Goal: Information Seeking & Learning: Learn about a topic

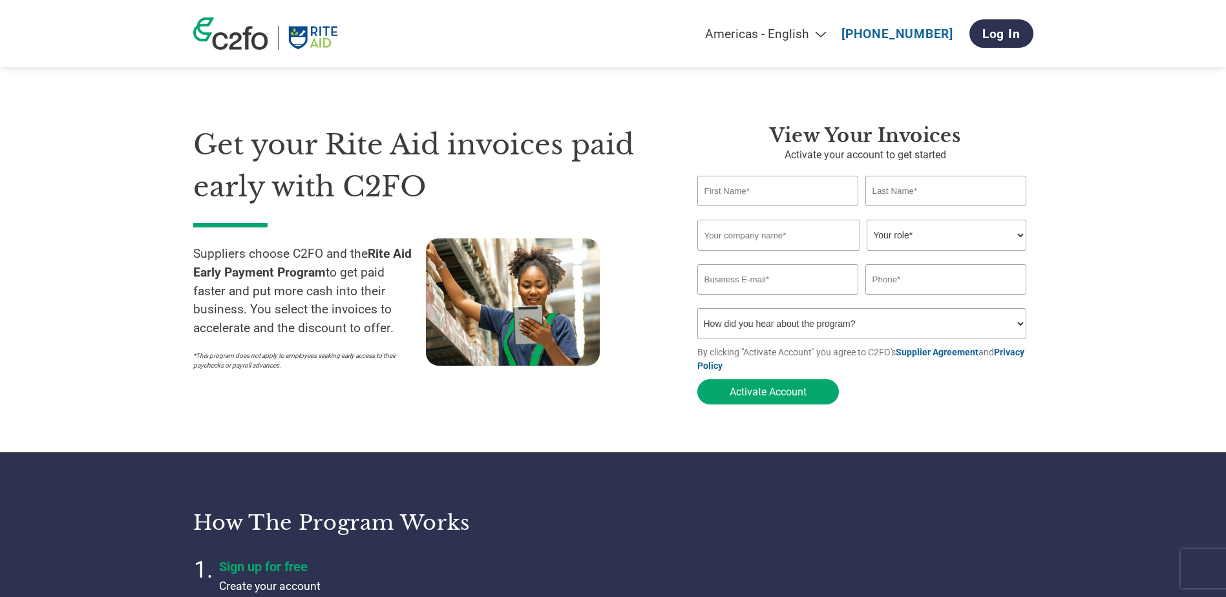
click at [117, 267] on section "Get your Rite Aid invoices paid early with C2FO Suppliers choose C2FO and the R…" at bounding box center [613, 252] width 1226 height 401
click at [115, 253] on section "Get your Rite Aid invoices paid early with C2FO Suppliers choose C2FO and the R…" at bounding box center [613, 252] width 1226 height 401
click at [115, 251] on section "Get your Rite Aid invoices paid early with C2FO Suppliers choose C2FO and the R…" at bounding box center [613, 252] width 1226 height 401
click at [126, 247] on section "Get your Rite Aid invoices paid early with C2FO Suppliers choose C2FO and the R…" at bounding box center [613, 252] width 1226 height 401
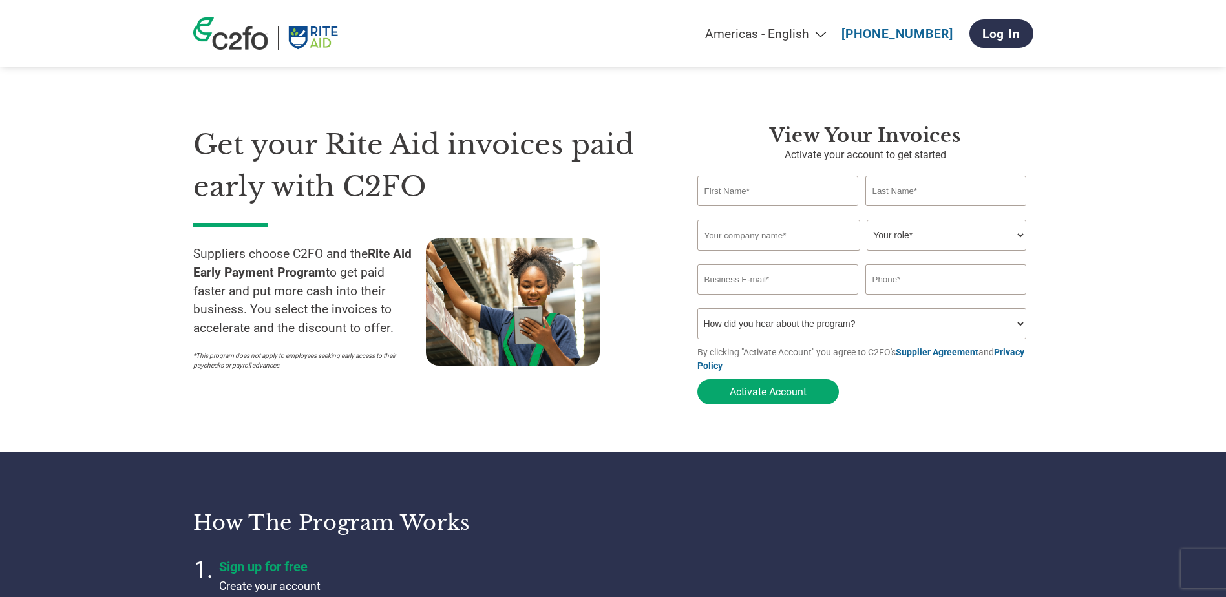
click at [125, 249] on section "Get your Rite Aid invoices paid early with C2FO Suppliers choose C2FO and the R…" at bounding box center [613, 252] width 1226 height 401
click at [115, 252] on section "Get your Rite Aid invoices paid early with C2FO Suppliers choose C2FO and the R…" at bounding box center [613, 252] width 1226 height 401
click at [112, 251] on section "Get your Rite Aid invoices paid early with C2FO Suppliers choose C2FO and the R…" at bounding box center [613, 252] width 1226 height 401
click at [112, 248] on section "Get your Rite Aid invoices paid early with C2FO Suppliers choose C2FO and the R…" at bounding box center [613, 252] width 1226 height 401
click at [110, 246] on section "Get your Rite Aid invoices paid early with C2FO Suppliers choose C2FO and the R…" at bounding box center [613, 252] width 1226 height 401
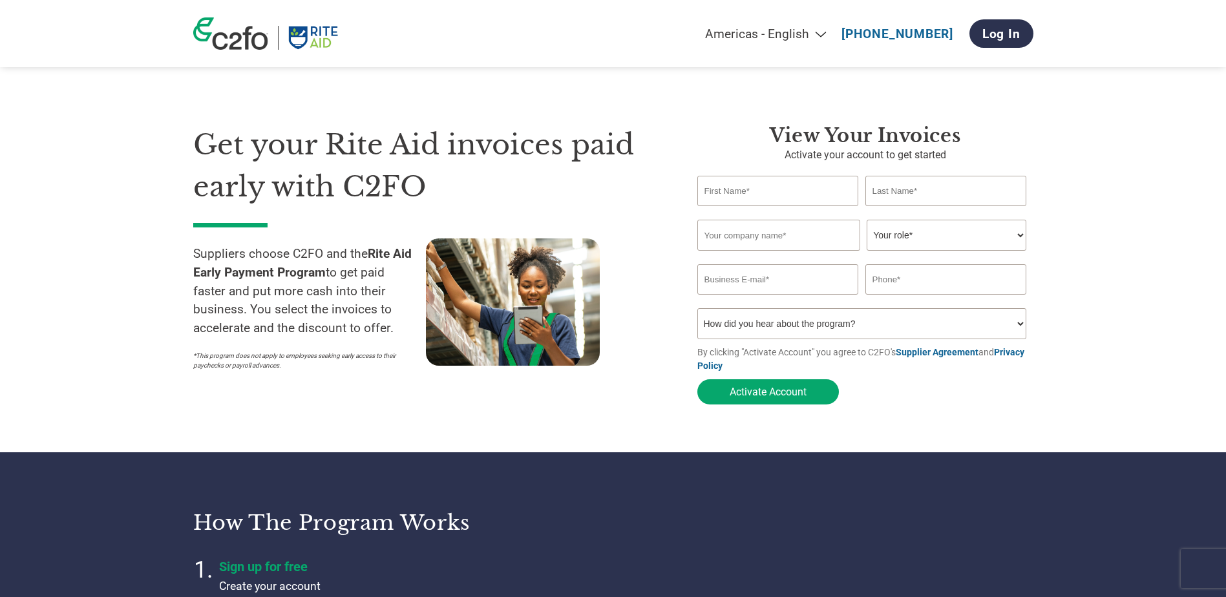
click at [110, 245] on section "Get your Rite Aid invoices paid early with C2FO Suppliers choose C2FO and the R…" at bounding box center [613, 252] width 1226 height 401
click at [198, 260] on p "Suppliers choose C2FO and the Rite Aid Early Payment Program to get paid faster…" at bounding box center [309, 291] width 233 height 93
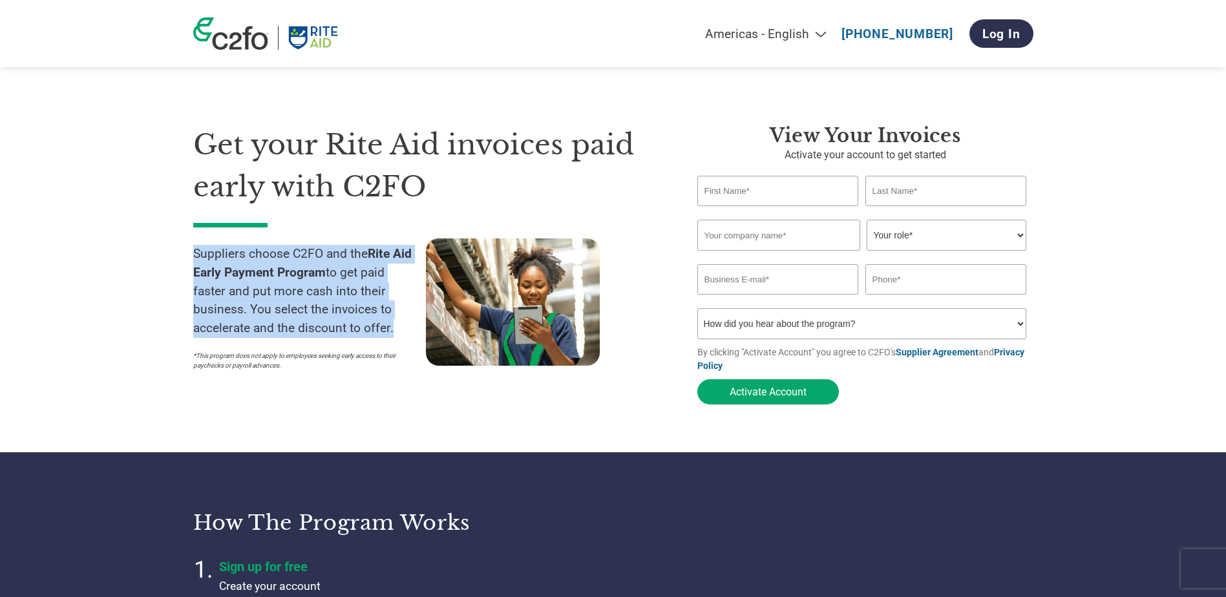
drag, startPoint x: 193, startPoint y: 251, endPoint x: 387, endPoint y: 331, distance: 209.5
click at [387, 331] on p "Suppliers choose C2FO and the Rite Aid Early Payment Program to get paid faster…" at bounding box center [309, 291] width 233 height 93
drag, startPoint x: 387, startPoint y: 331, endPoint x: 294, endPoint y: 297, distance: 98.9
copy p "Suppliers choose C2FO and the Rite Aid Early Payment Program to get paid faster…"
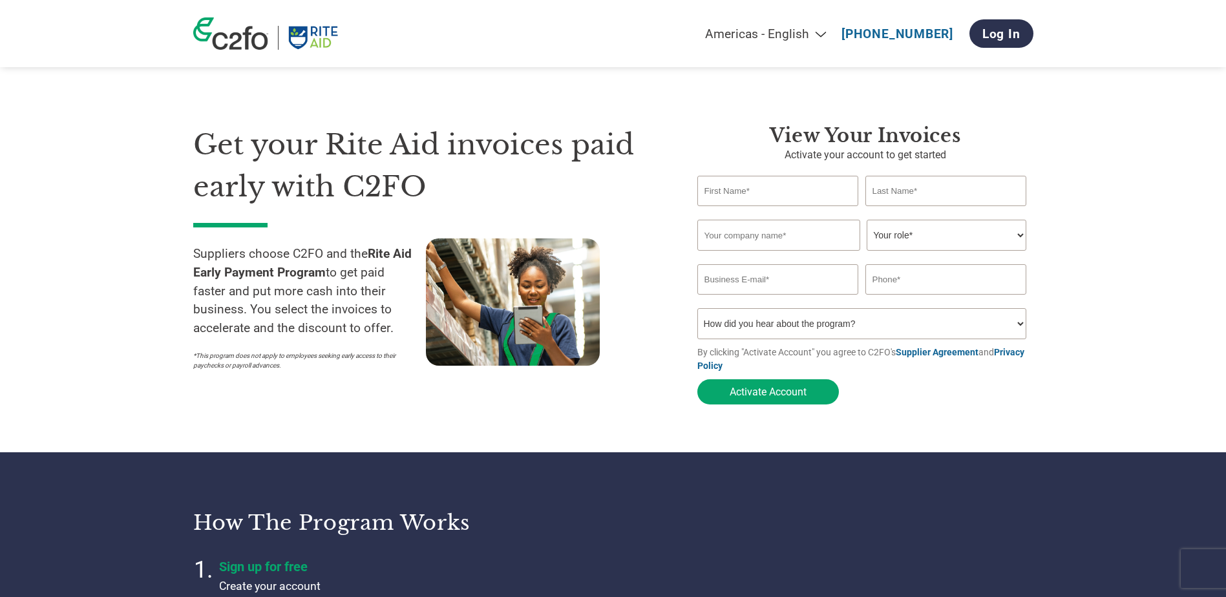
click at [59, 390] on section "Get your Rite Aid invoices paid early with C2FO Suppliers choose C2FO and the R…" at bounding box center [613, 252] width 1226 height 401
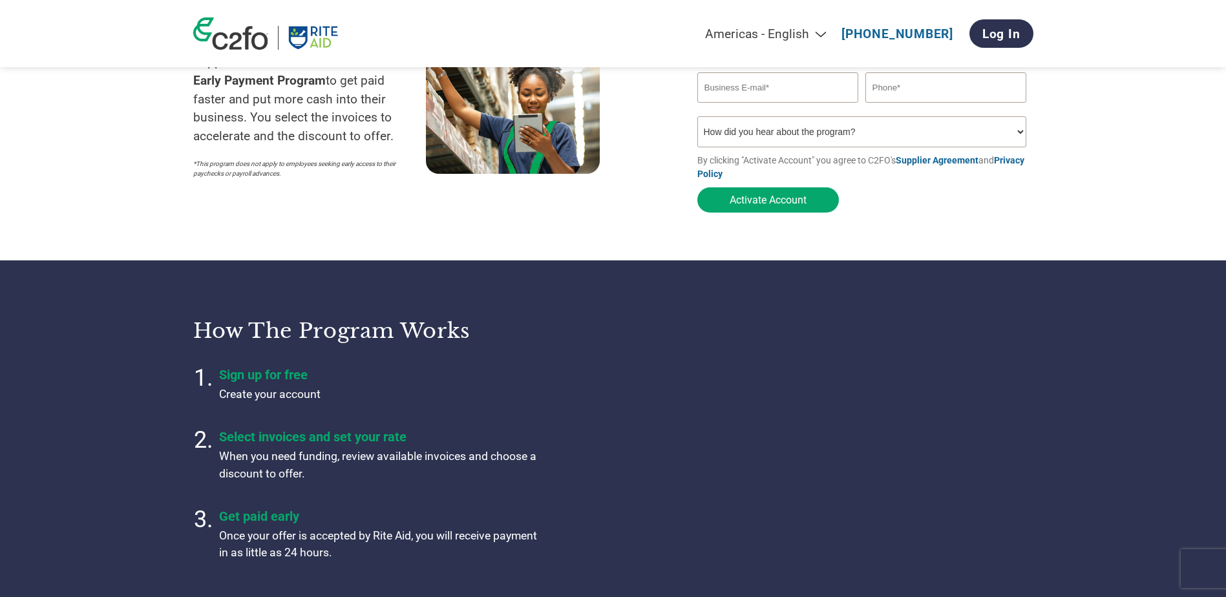
scroll to position [194, 0]
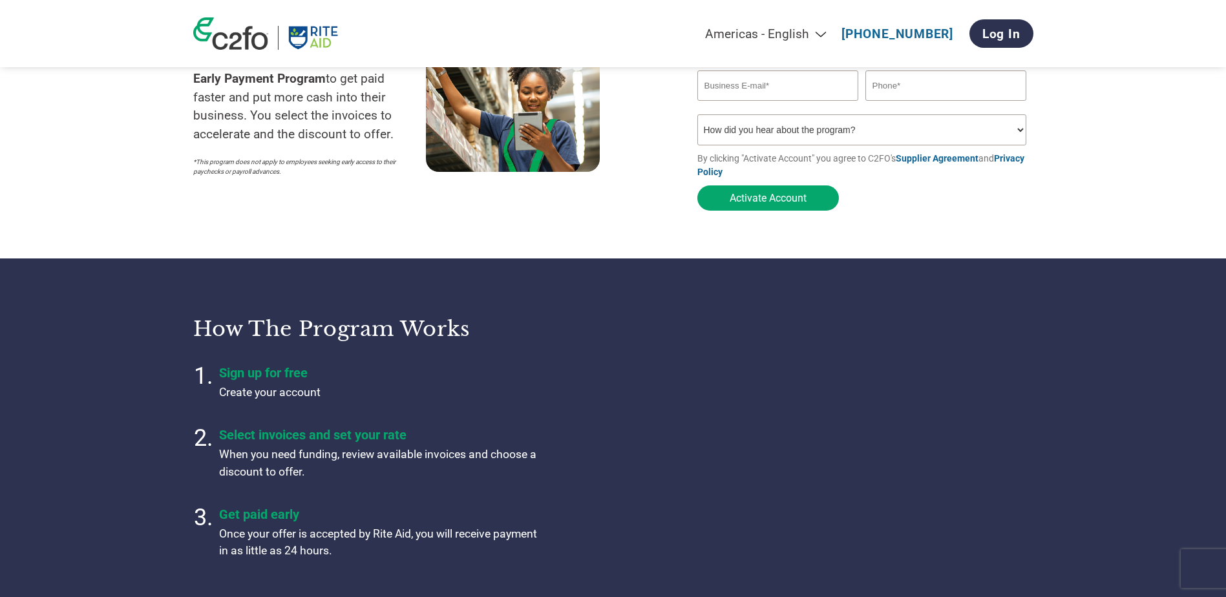
click at [76, 217] on section "Get your Rite Aid invoices paid early with C2FO Suppliers choose C2FO and the R…" at bounding box center [613, 58] width 1226 height 401
click at [90, 223] on section "Get your Rite Aid invoices paid early with C2FO Suppliers choose C2FO and the R…" at bounding box center [613, 58] width 1226 height 401
click at [98, 209] on section "Get your Rite Aid invoices paid early with C2FO Suppliers choose C2FO and the R…" at bounding box center [613, 58] width 1226 height 401
click at [98, 208] on section "Get your Rite Aid invoices paid early with C2FO Suppliers choose C2FO and the R…" at bounding box center [613, 58] width 1226 height 401
click at [94, 204] on section "Get your Rite Aid invoices paid early with C2FO Suppliers choose C2FO and the R…" at bounding box center [613, 58] width 1226 height 401
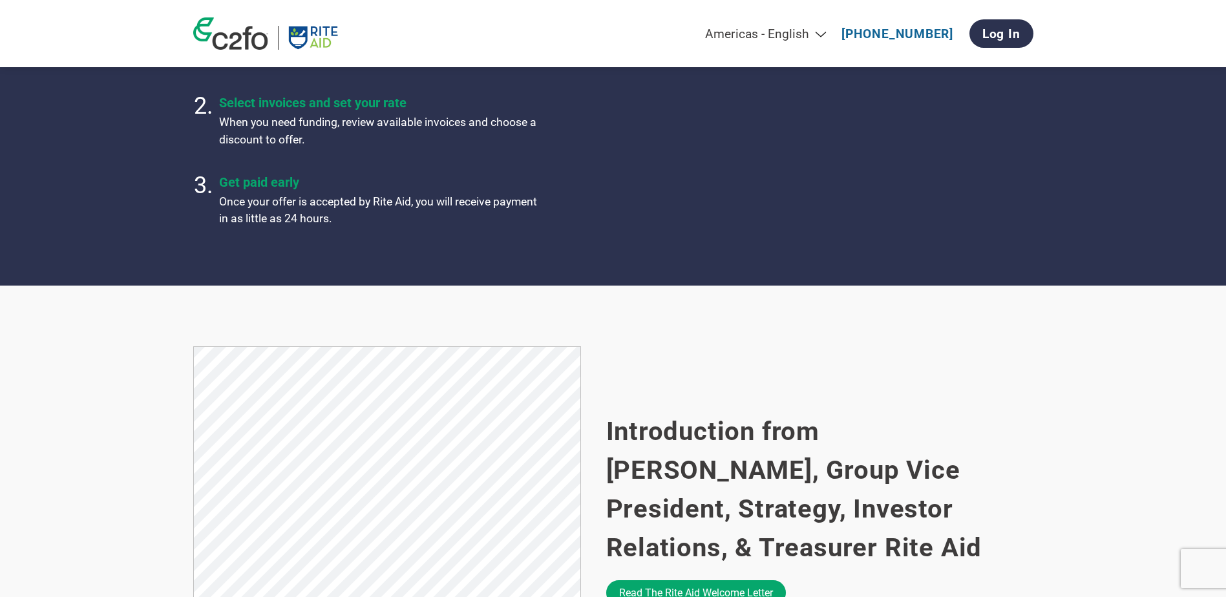
scroll to position [646, 0]
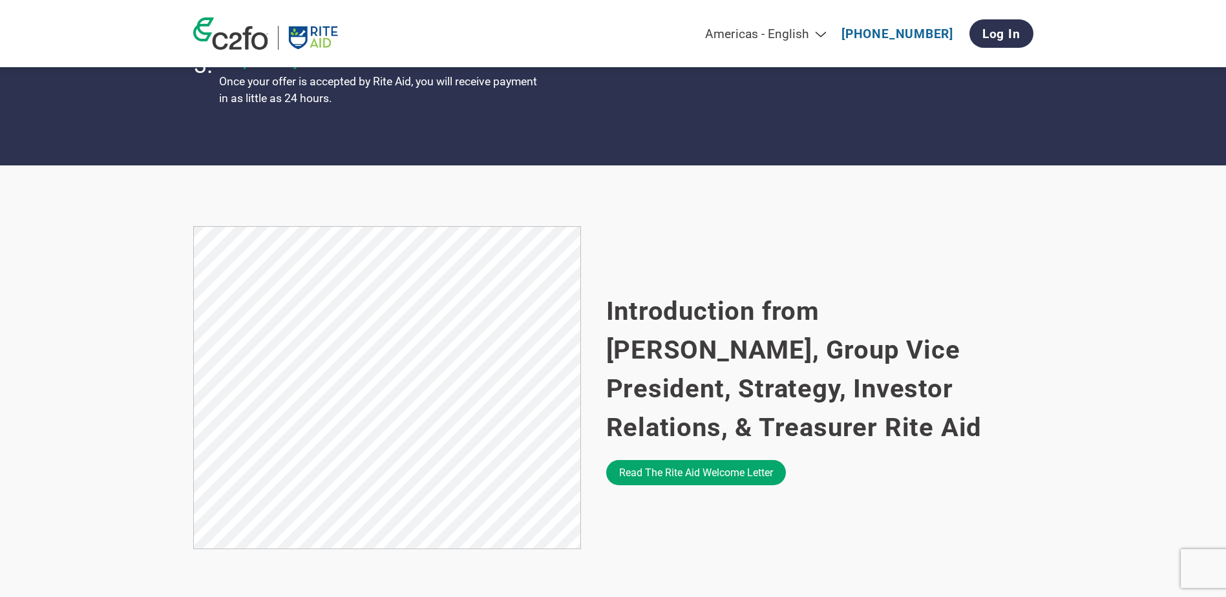
click at [134, 291] on section "Introduction from Matt Schroeder, Group Vice President, Strategy, Investor Rela…" at bounding box center [613, 388] width 1226 height 447
click at [125, 260] on section "Introduction from Matt Schroeder, Group Vice President, Strategy, Investor Rela…" at bounding box center [613, 388] width 1226 height 447
click at [124, 242] on section "Introduction from Matt Schroeder, Group Vice President, Strategy, Investor Rela…" at bounding box center [613, 388] width 1226 height 447
click at [124, 236] on section "Introduction from Matt Schroeder, Group Vice President, Strategy, Investor Rela…" at bounding box center [613, 388] width 1226 height 447
click at [118, 227] on section "Introduction from Matt Schroeder, Group Vice President, Strategy, Investor Rela…" at bounding box center [613, 388] width 1226 height 447
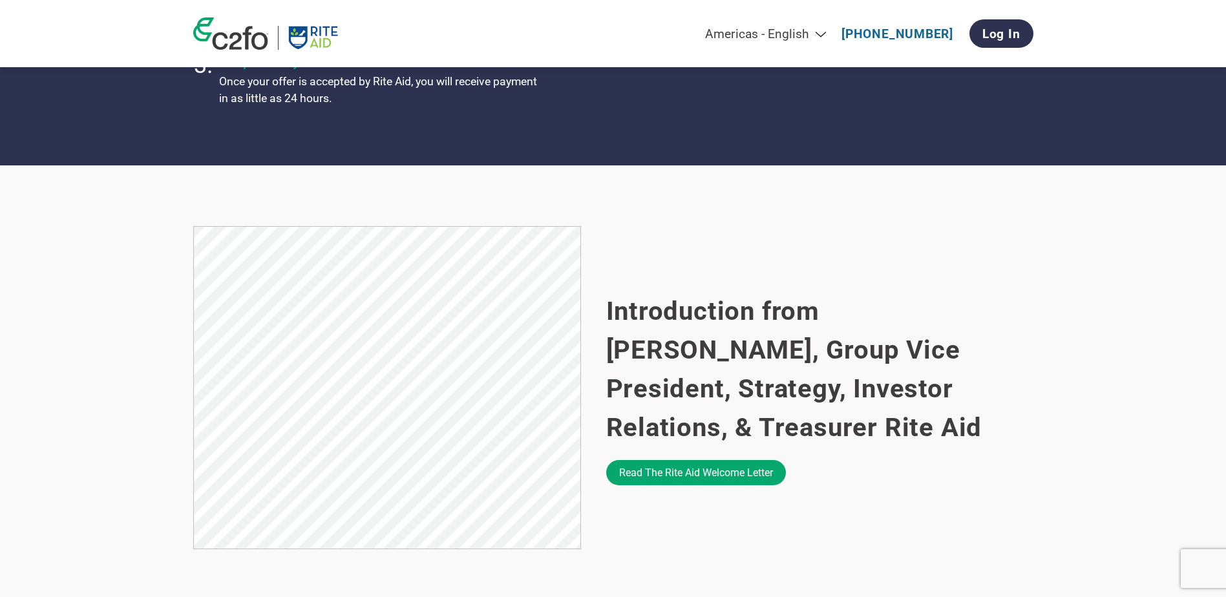
click at [122, 225] on section "Introduction from Matt Schroeder, Group Vice President, Strategy, Investor Rela…" at bounding box center [613, 388] width 1226 height 447
click at [110, 218] on section "Introduction from Matt Schroeder, Group Vice President, Strategy, Investor Rela…" at bounding box center [613, 388] width 1226 height 447
drag, startPoint x: 94, startPoint y: 210, endPoint x: 103, endPoint y: 220, distance: 13.7
click at [94, 209] on section "Introduction from Matt Schroeder, Group Vice President, Strategy, Investor Rela…" at bounding box center [613, 388] width 1226 height 447
click at [117, 239] on section "Introduction from Matt Schroeder, Group Vice President, Strategy, Investor Rela…" at bounding box center [613, 388] width 1226 height 447
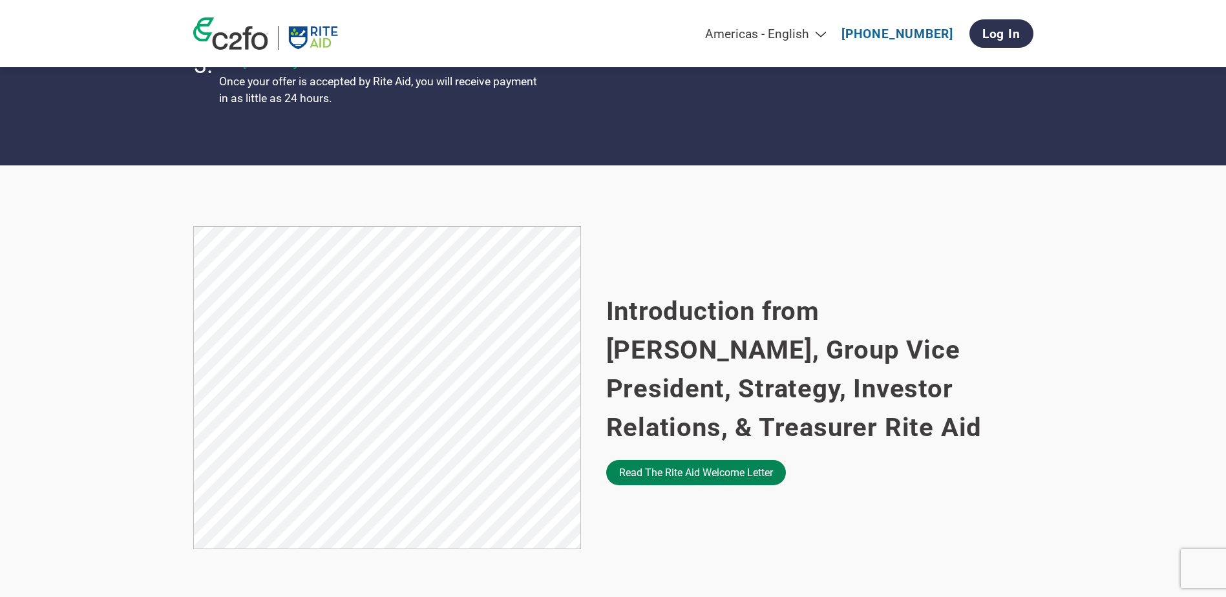
click at [691, 476] on link "Read the Rite Aid welcome letter" at bounding box center [696, 472] width 180 height 25
click at [99, 300] on section "Introduction from Matt Schroeder, Group Vice President, Strategy, Investor Rela…" at bounding box center [613, 388] width 1226 height 447
click at [92, 286] on section "Introduction from Matt Schroeder, Group Vice President, Strategy, Investor Rela…" at bounding box center [613, 388] width 1226 height 447
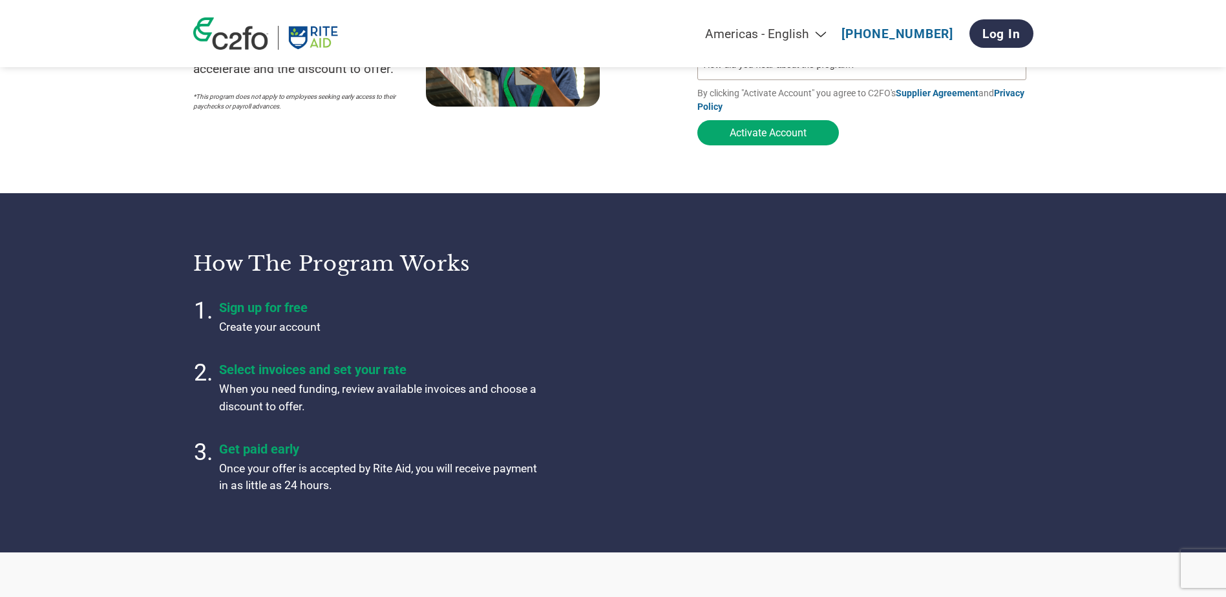
scroll to position [258, 0]
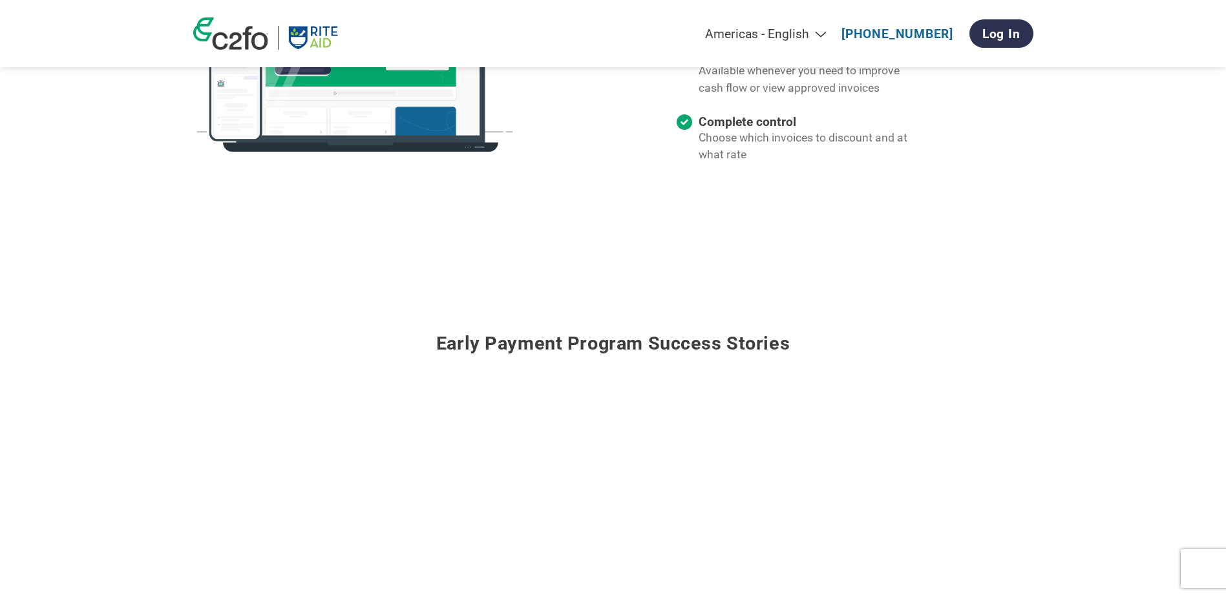
scroll to position [1357, 0]
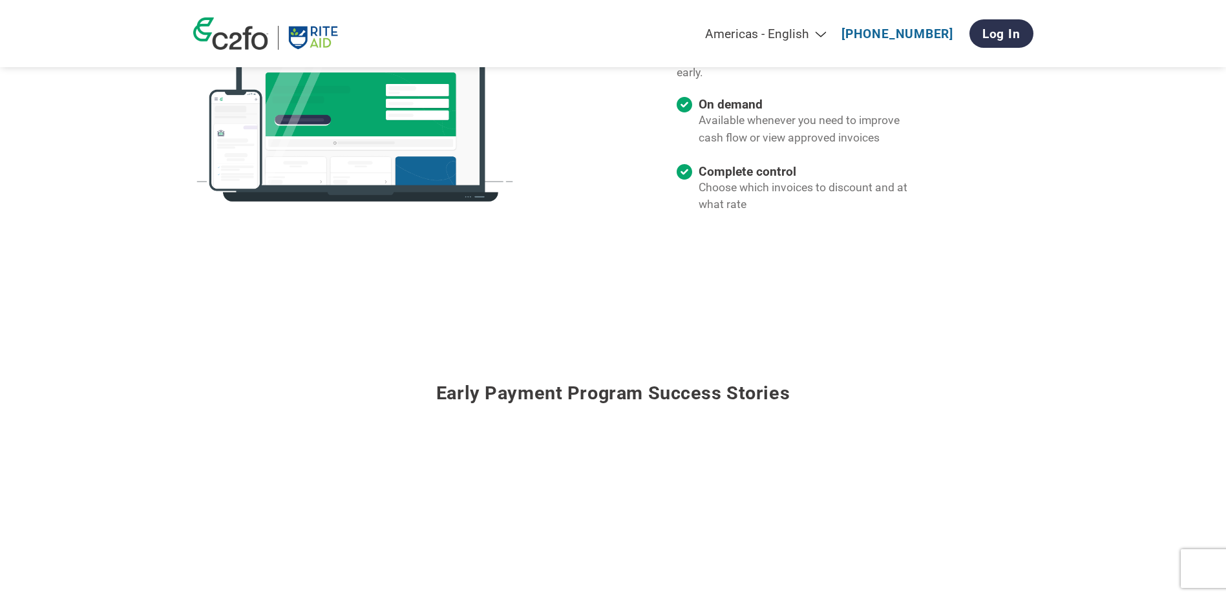
scroll to position [1227, 0]
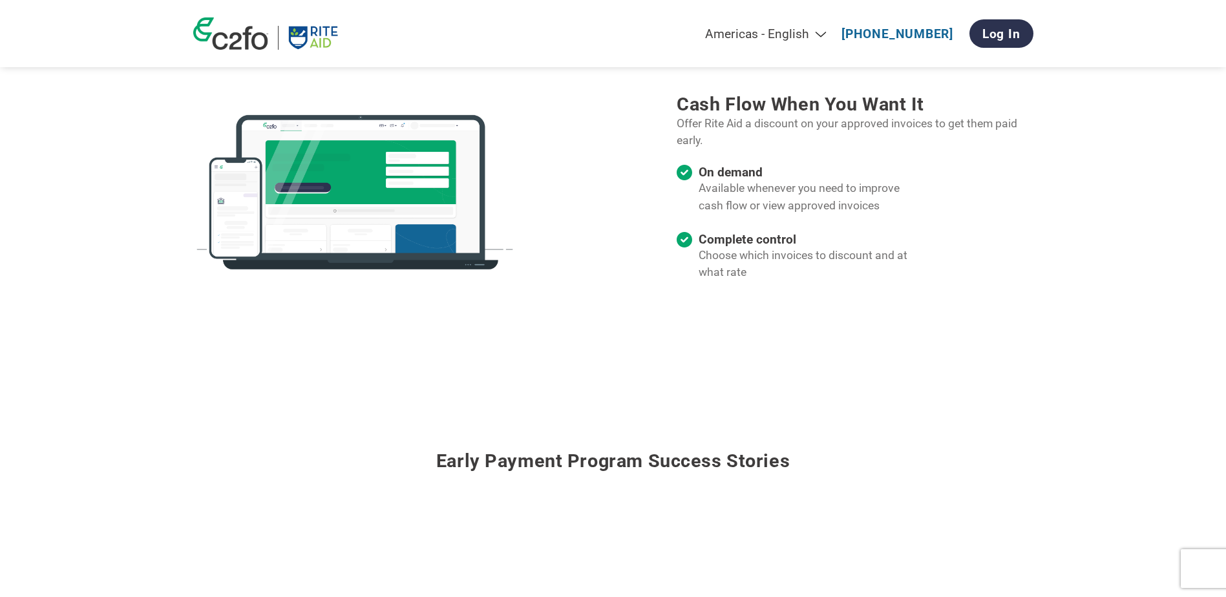
click at [73, 319] on section "Cash flow when you want it Offer Rite Aid a discount on your approved invoices …" at bounding box center [613, 194] width 1226 height 327
click at [85, 286] on section "Cash flow when you want it Offer Rite Aid a discount on your approved invoices …" at bounding box center [613, 194] width 1226 height 327
click at [86, 261] on section "Cash flow when you want it Offer Rite Aid a discount on your approved invoices …" at bounding box center [613, 194] width 1226 height 327
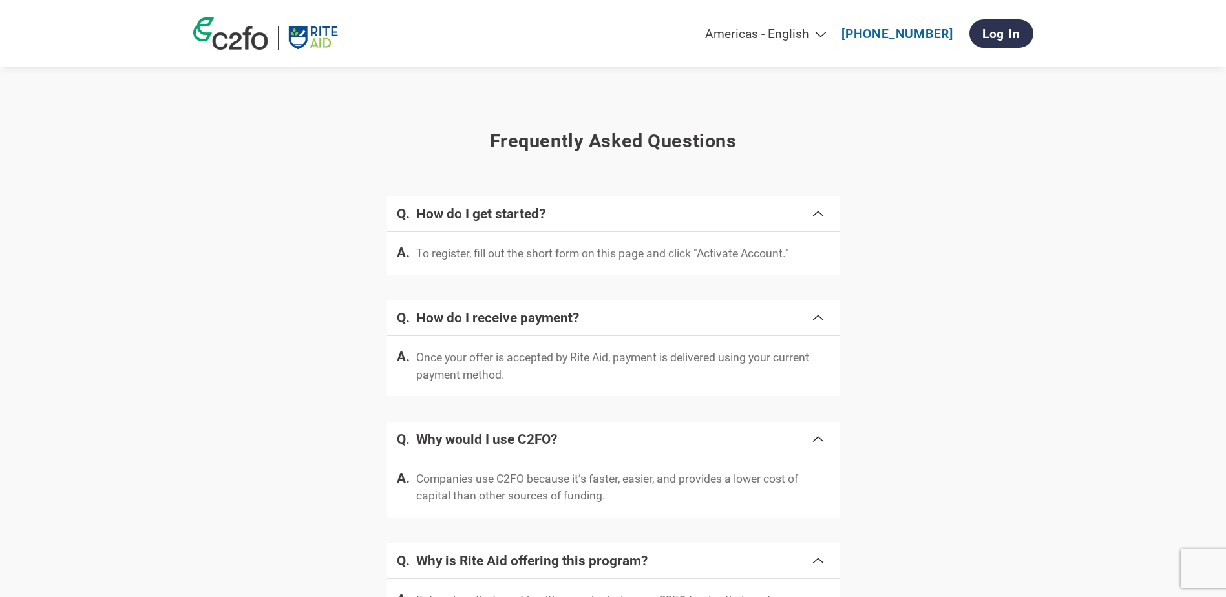
scroll to position [2326, 0]
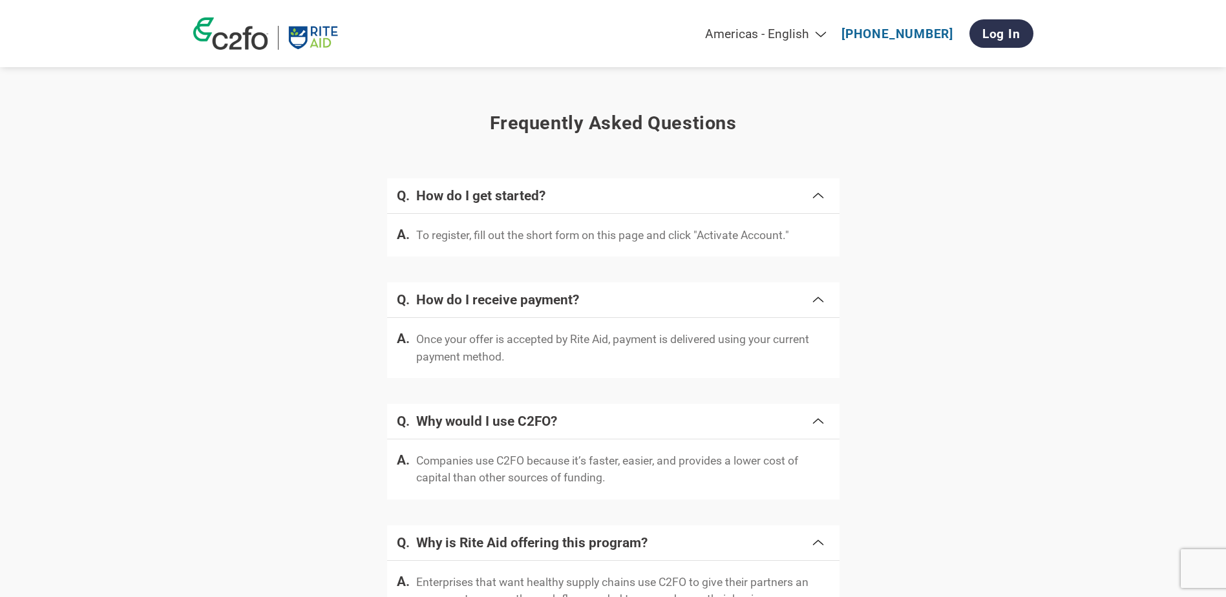
click at [89, 268] on section "Frequently asked questions How do I get started? To register, fill out the shor…" at bounding box center [613, 370] width 1226 height 636
click at [158, 255] on section "Frequently asked questions How do I get started? To register, fill out the shor…" at bounding box center [613, 370] width 1226 height 636
click at [159, 241] on section "Frequently asked questions How do I get started? To register, fill out the shor…" at bounding box center [613, 370] width 1226 height 636
click at [163, 232] on section "Frequently asked questions How do I get started? To register, fill out the shor…" at bounding box center [613, 370] width 1226 height 636
click at [163, 231] on section "Frequently asked questions How do I get started? To register, fill out the shor…" at bounding box center [613, 370] width 1226 height 636
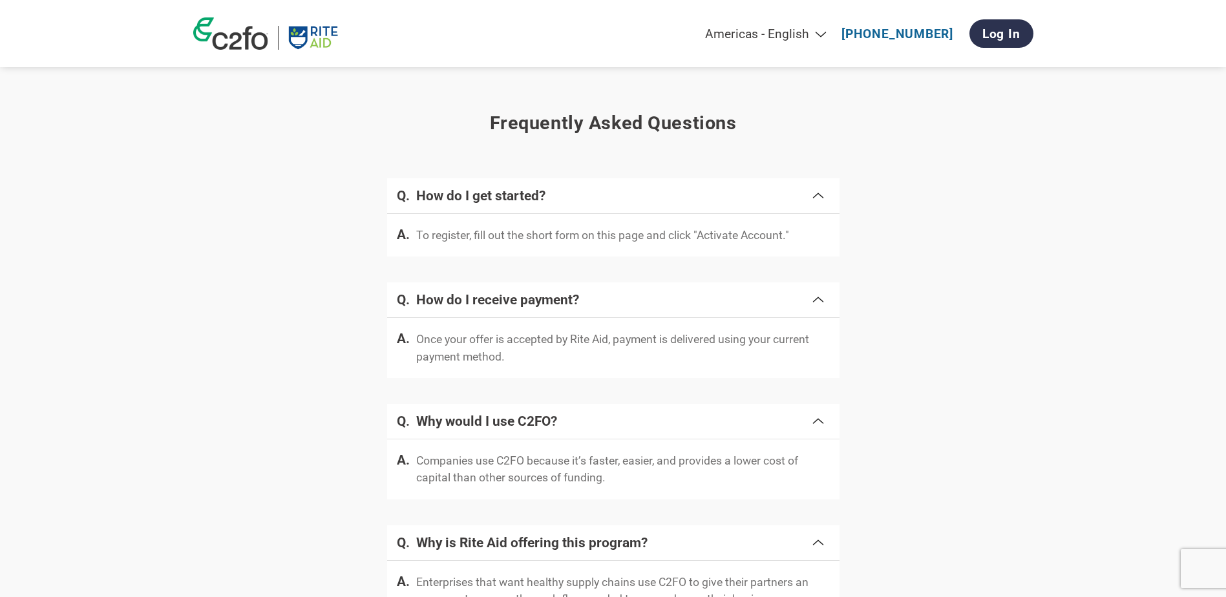
click at [163, 232] on section "Frequently asked questions How do I get started? To register, fill out the shor…" at bounding box center [613, 370] width 1226 height 636
click at [162, 231] on section "Frequently asked questions How do I get started? To register, fill out the shor…" at bounding box center [613, 370] width 1226 height 636
click at [162, 221] on section "Frequently asked questions How do I get started? To register, fill out the shor…" at bounding box center [613, 370] width 1226 height 636
click at [163, 220] on section "Frequently asked questions How do I get started? To register, fill out the shor…" at bounding box center [613, 370] width 1226 height 636
click at [164, 220] on section "Frequently asked questions How do I get started? To register, fill out the shor…" at bounding box center [613, 370] width 1226 height 636
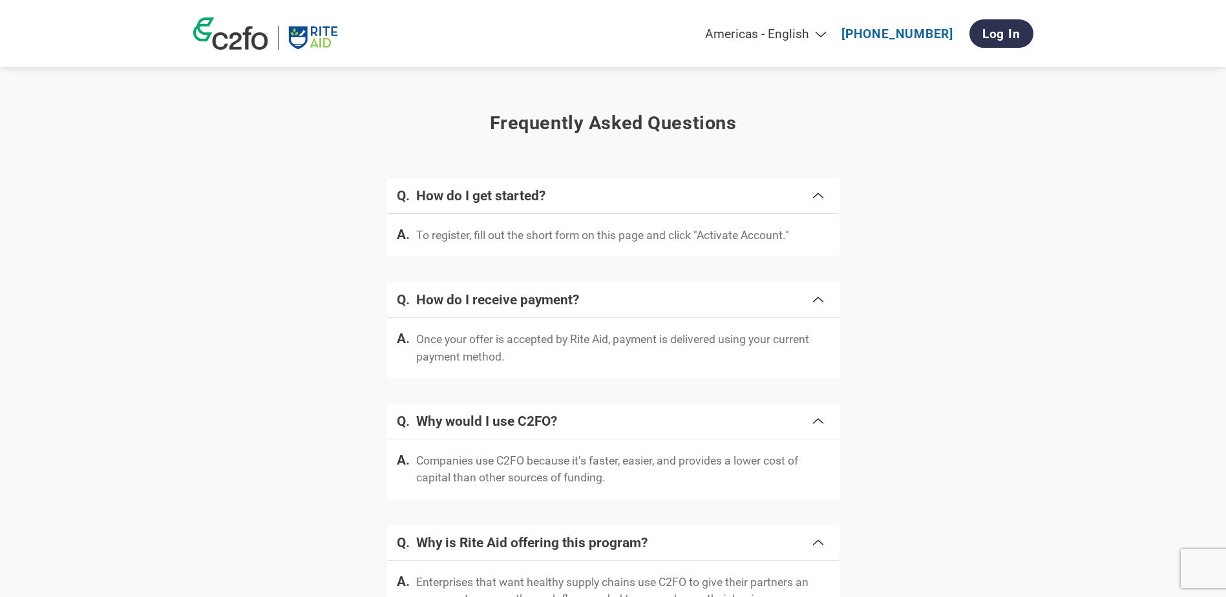
click at [1147, 503] on section "Frequently asked questions How do I get started? To register, fill out the shor…" at bounding box center [613, 370] width 1226 height 636
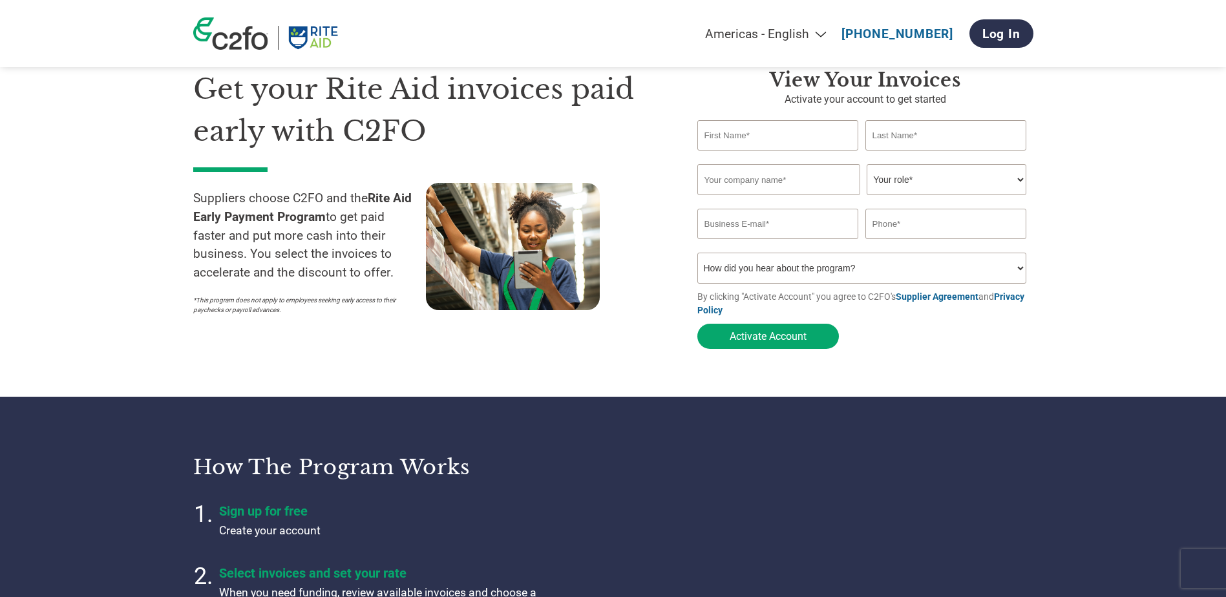
scroll to position [0, 0]
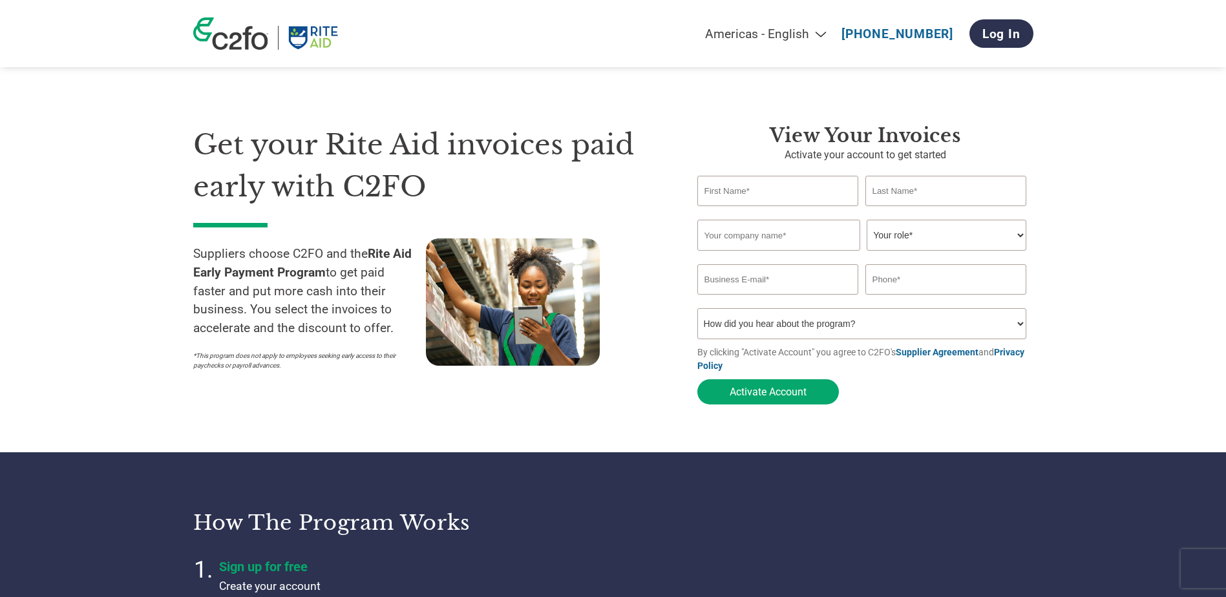
drag, startPoint x: 116, startPoint y: 174, endPoint x: 105, endPoint y: 62, distance: 112.9
click at [116, 172] on section "Get your Rite Aid invoices paid early with C2FO Suppliers choose C2FO and the R…" at bounding box center [613, 252] width 1226 height 401
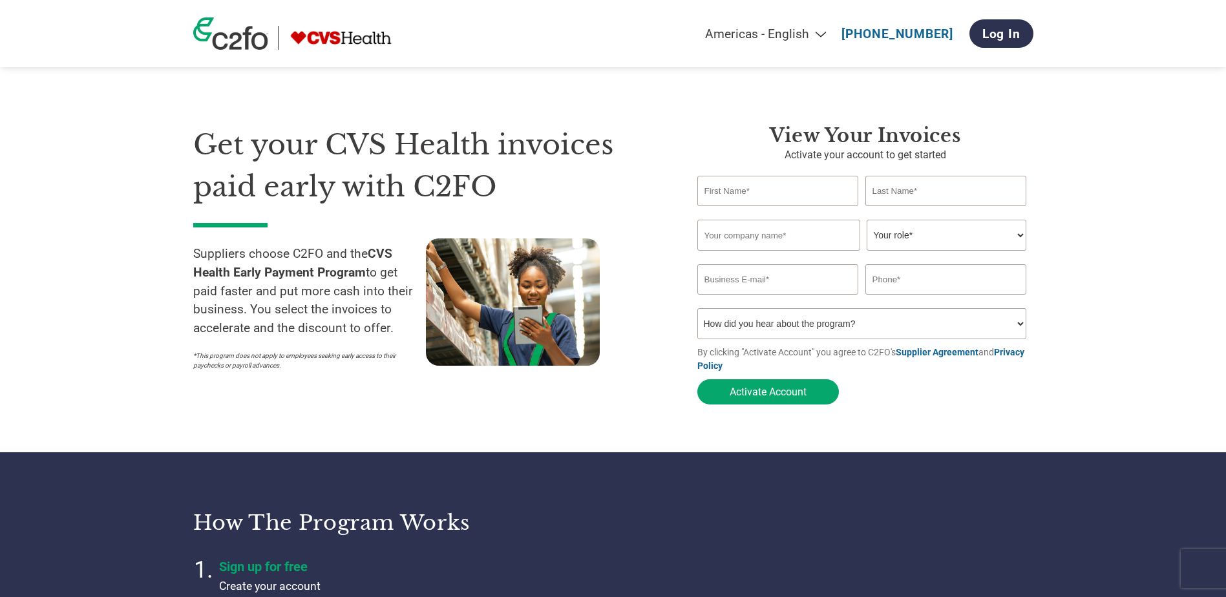
click at [60, 309] on section "Get your CVS Health invoices paid early with C2FO Suppliers choose C2FO and the…" at bounding box center [613, 252] width 1226 height 401
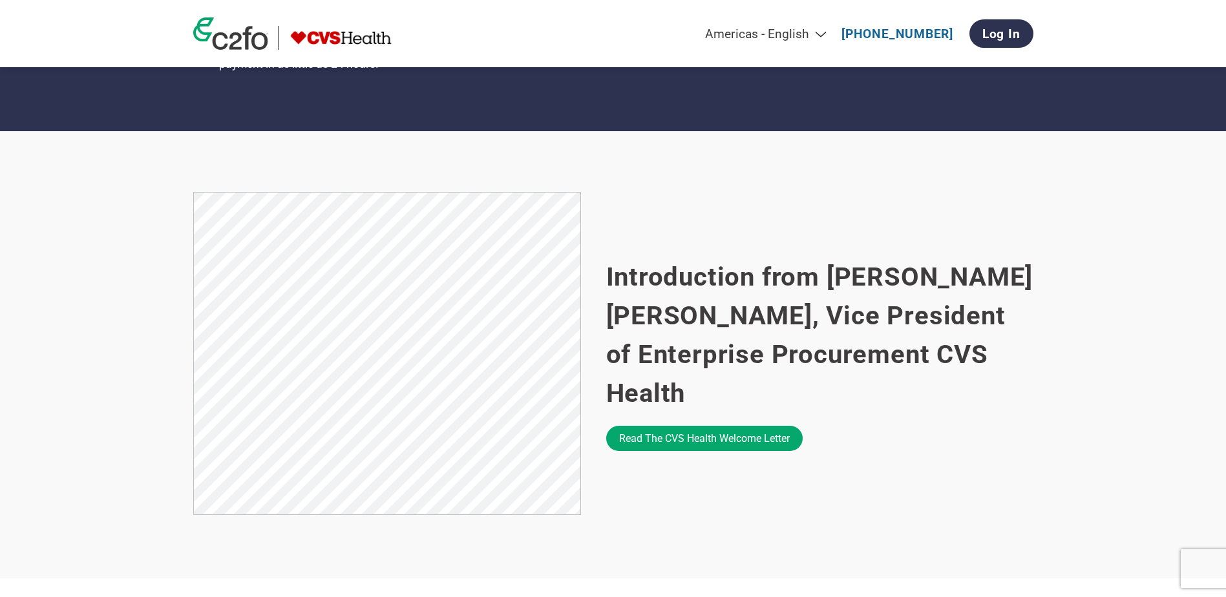
scroll to position [711, 0]
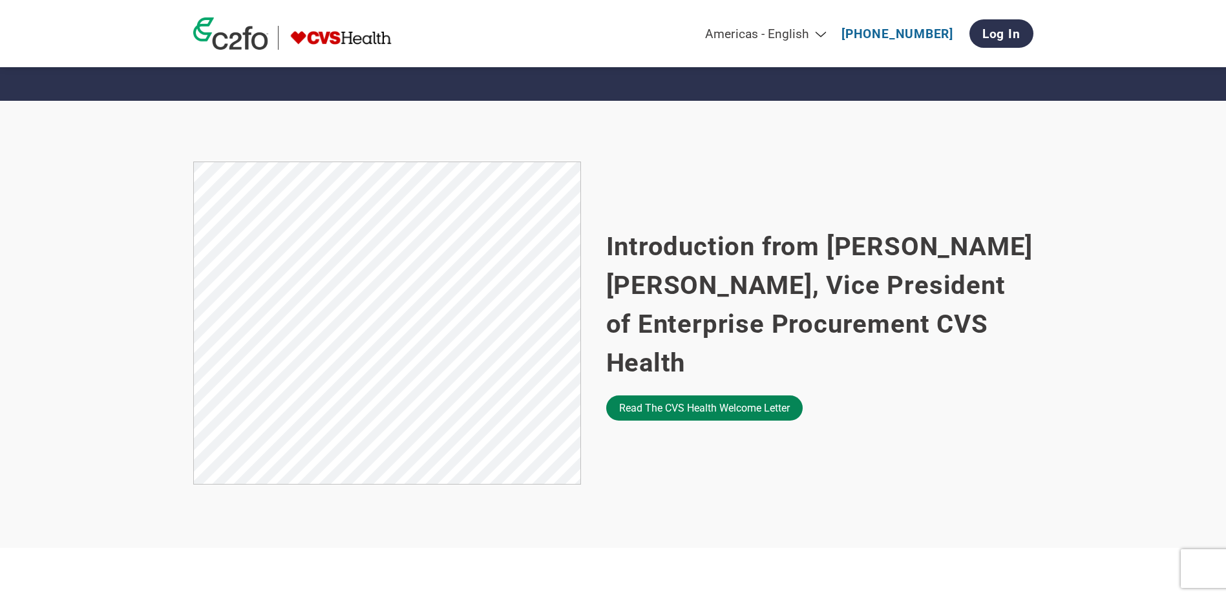
click at [713, 395] on link "Read the CVS Health welcome letter" at bounding box center [704, 407] width 196 height 25
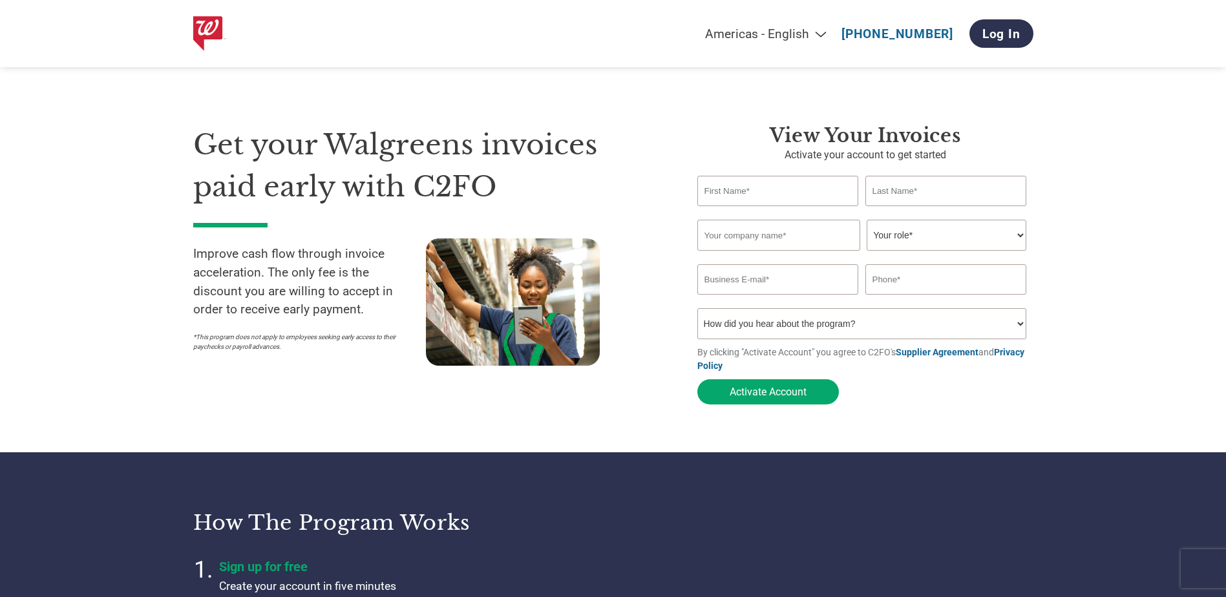
drag, startPoint x: 112, startPoint y: 357, endPoint x: 120, endPoint y: 357, distance: 7.8
click at [112, 357] on section "Get your Walgreens invoices paid early with C2FO Improve cash flow through invo…" at bounding box center [613, 252] width 1226 height 401
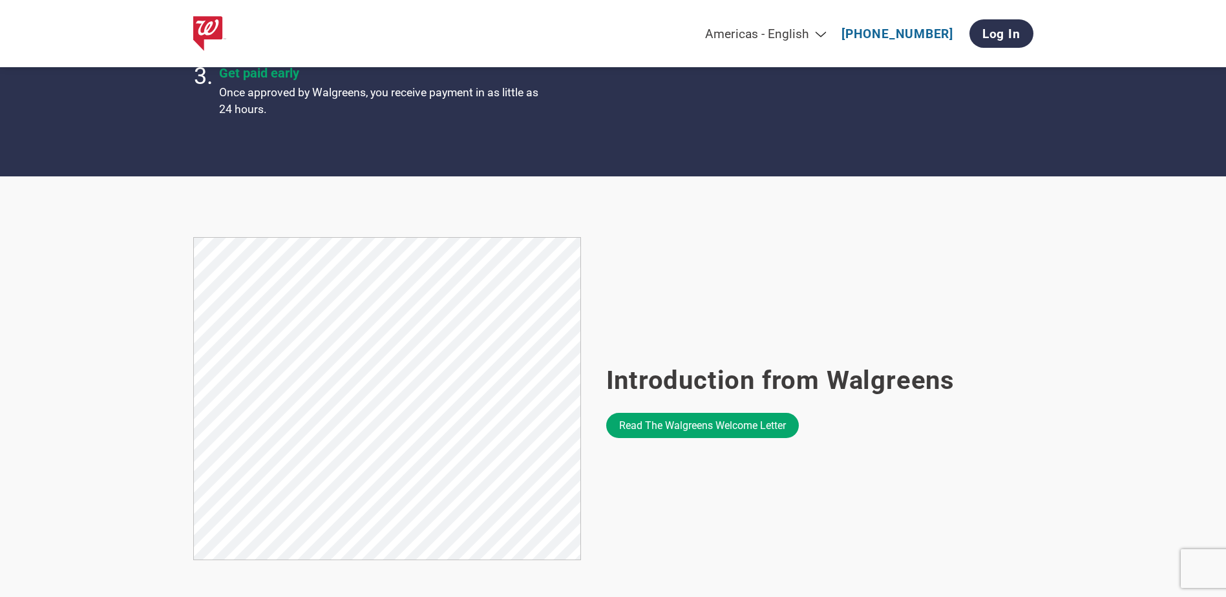
scroll to position [775, 0]
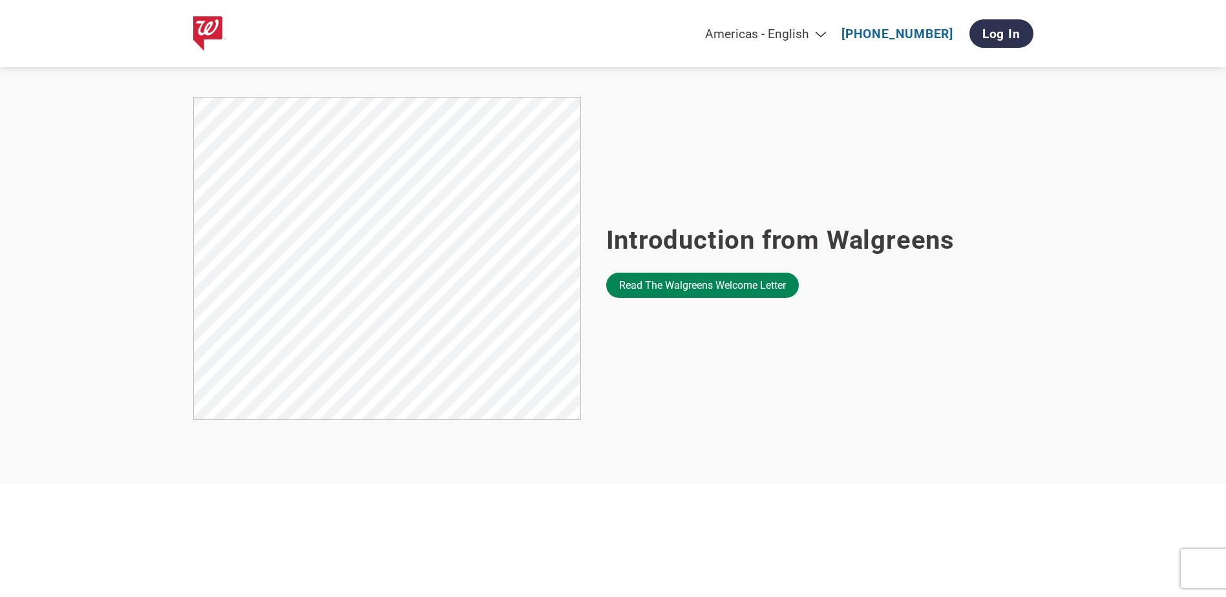
click at [707, 286] on link "Read the Walgreens welcome letter" at bounding box center [702, 285] width 193 height 25
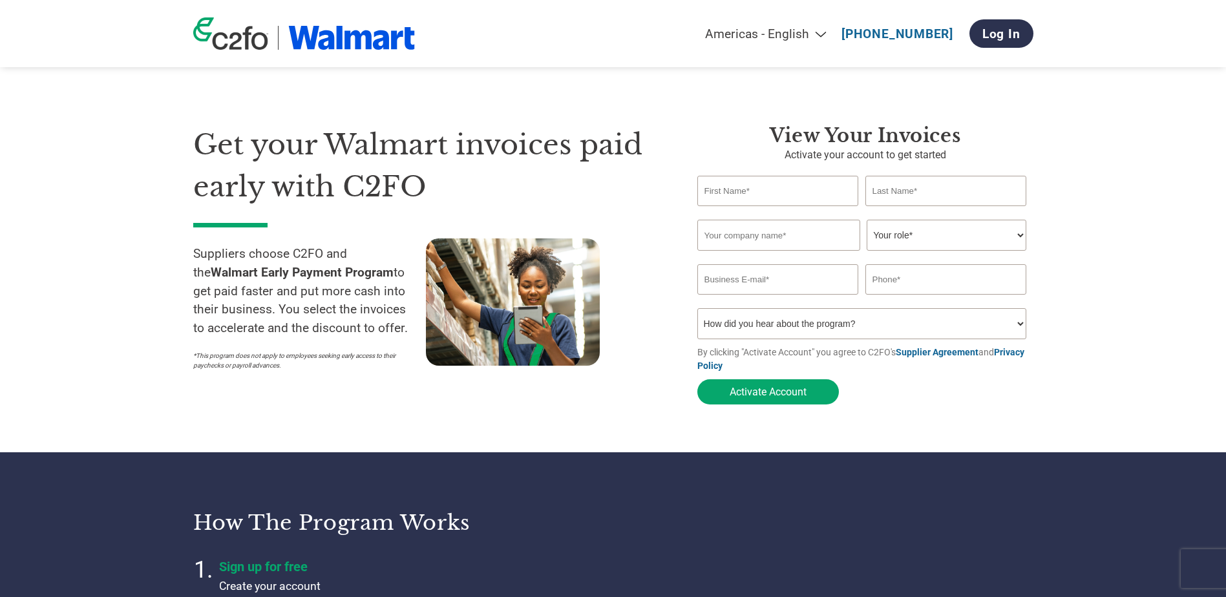
click at [131, 426] on section "Get your Walmart invoices paid early with C2FO Suppliers choose C2FO and the Wa…" at bounding box center [613, 252] width 1226 height 401
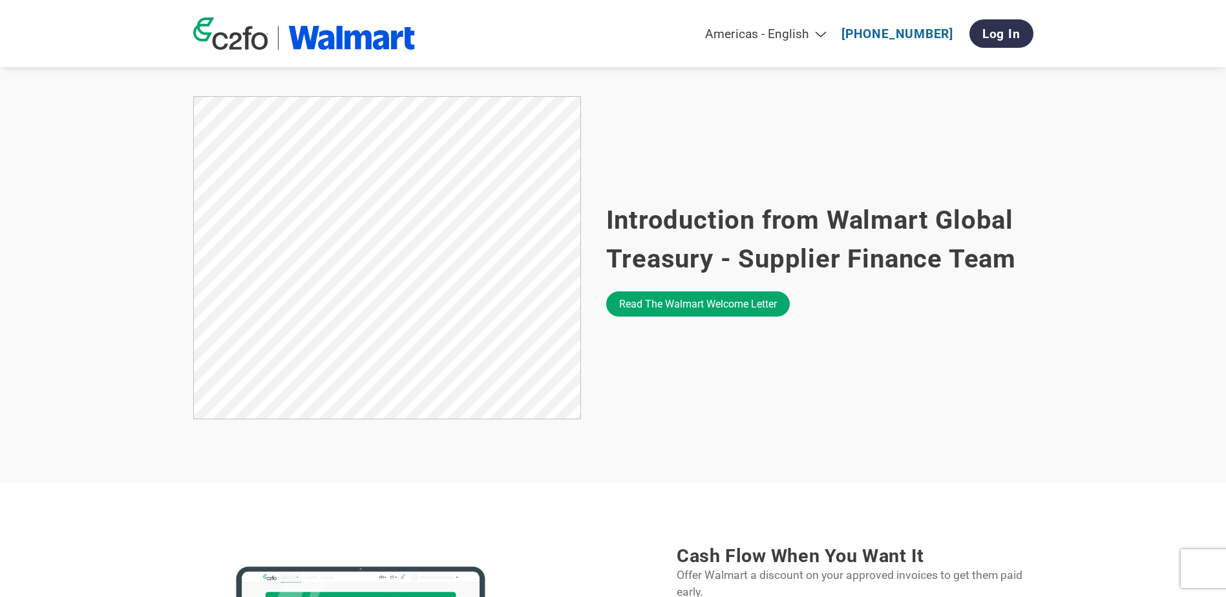
scroll to position [775, 0]
click at [684, 311] on link "Read the Walmart welcome letter" at bounding box center [697, 304] width 183 height 25
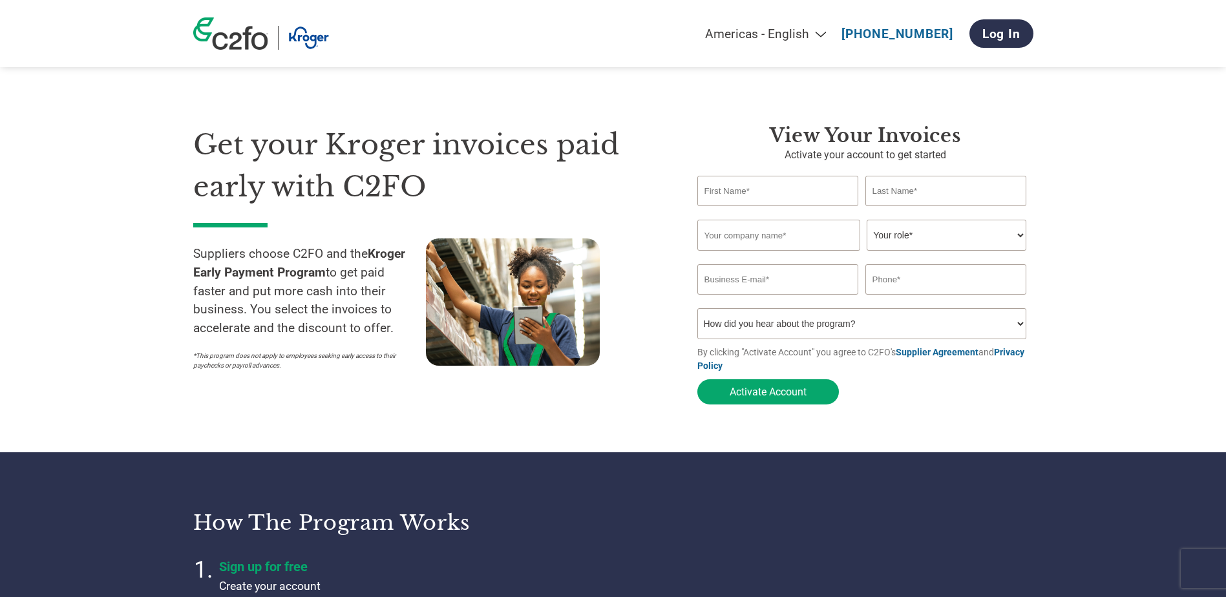
click at [103, 306] on section "Get your Kroger invoices paid early with C2FO Suppliers choose C2FO and the Kro…" at bounding box center [613, 252] width 1226 height 401
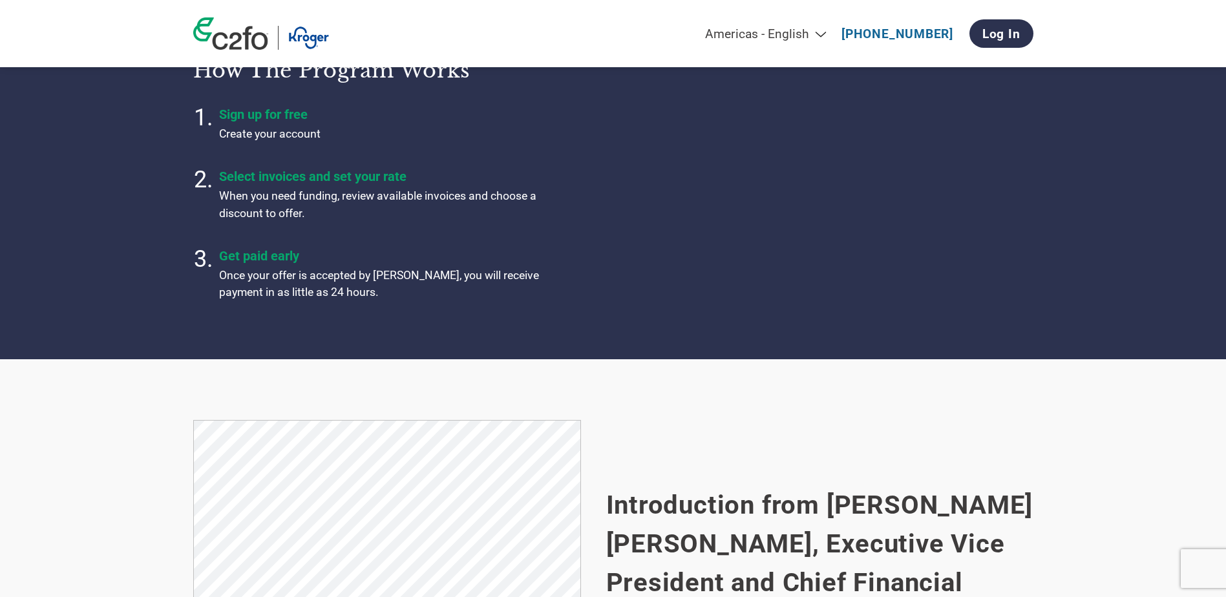
scroll to position [711, 0]
